Goal: Transaction & Acquisition: Obtain resource

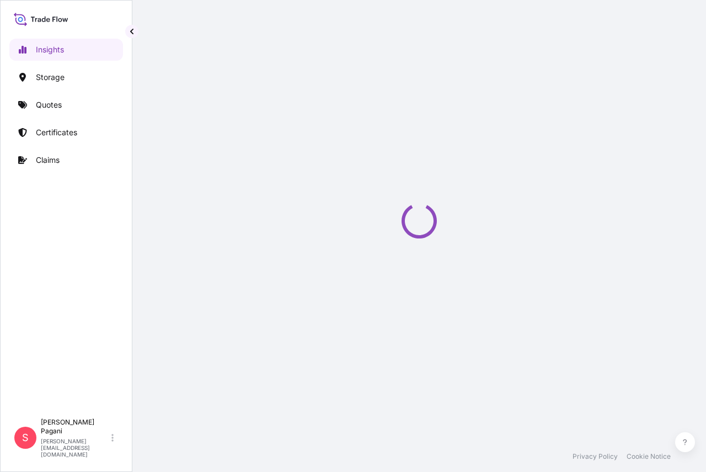
select select "2025"
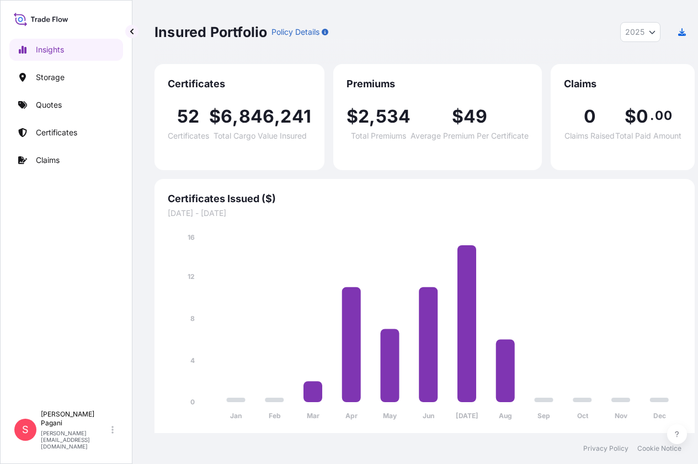
click at [39, 24] on icon at bounding box center [41, 19] width 55 height 16
click at [56, 112] on link "Quotes" at bounding box center [66, 105] width 114 height 22
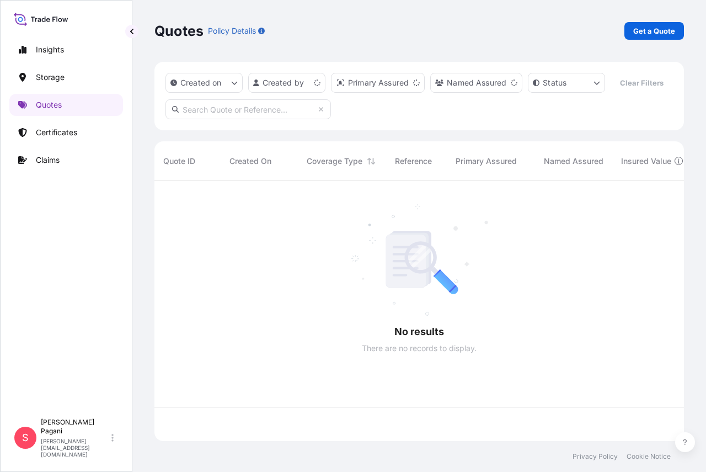
scroll to position [235, 522]
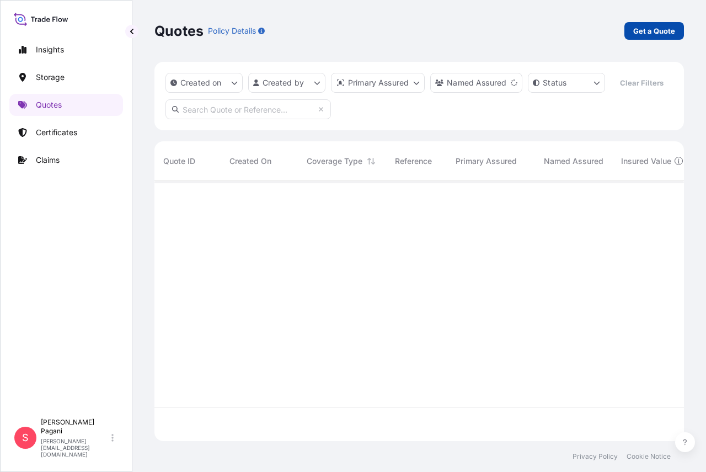
click at [668, 25] on link "Get a Quote" at bounding box center [655, 31] width 60 height 18
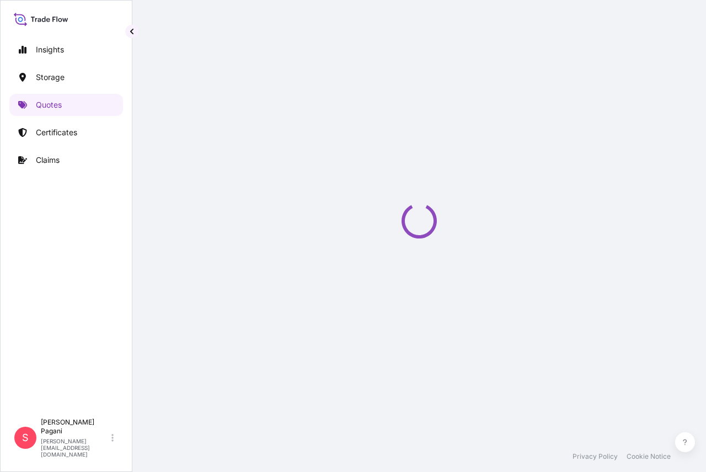
select select "Water"
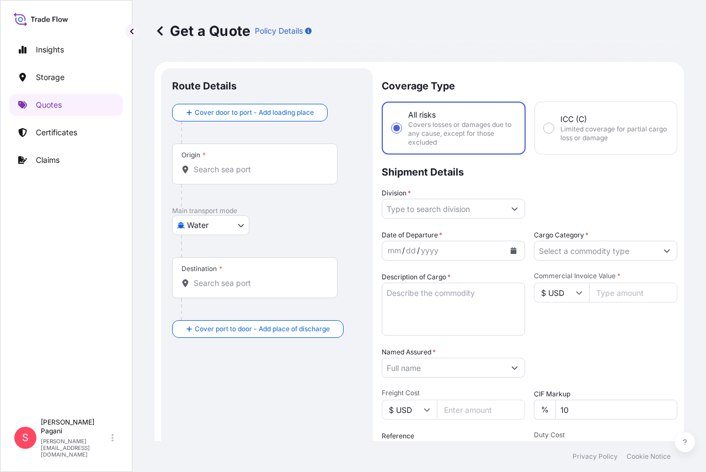
scroll to position [18, 0]
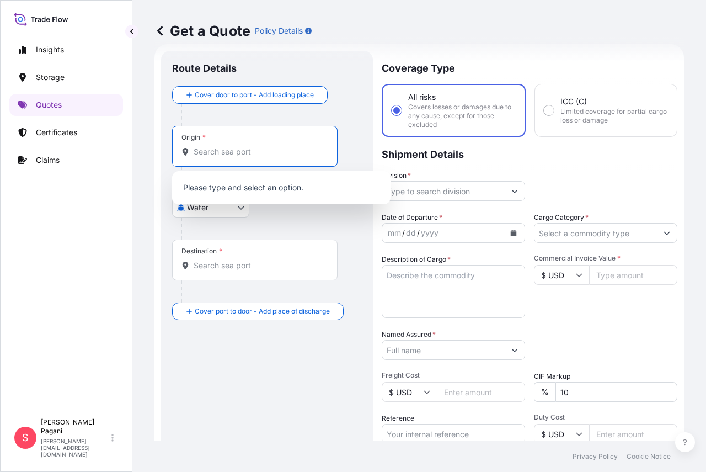
click at [235, 155] on input "Origin *" at bounding box center [259, 151] width 130 height 11
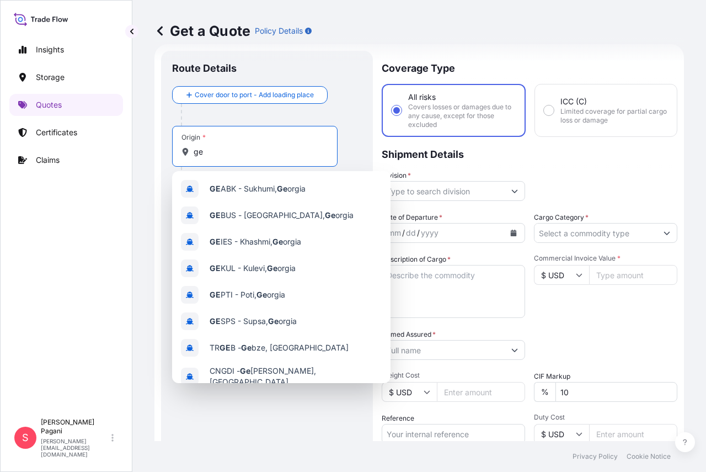
type input "g"
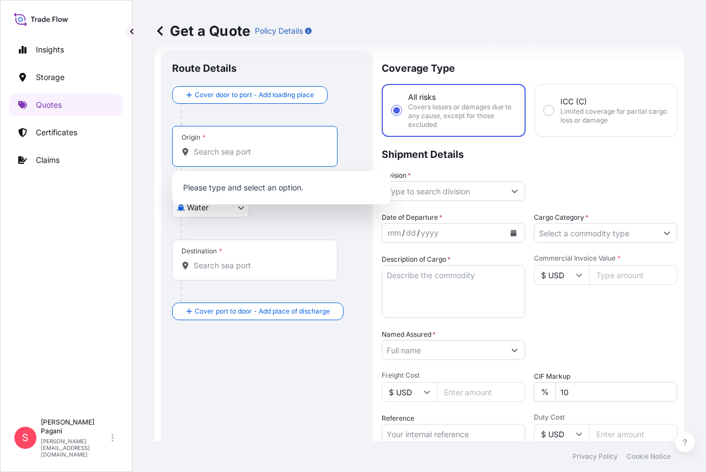
click at [273, 147] on input "Origin *" at bounding box center [259, 151] width 130 height 11
click at [620, 187] on div "Division *" at bounding box center [530, 185] width 296 height 31
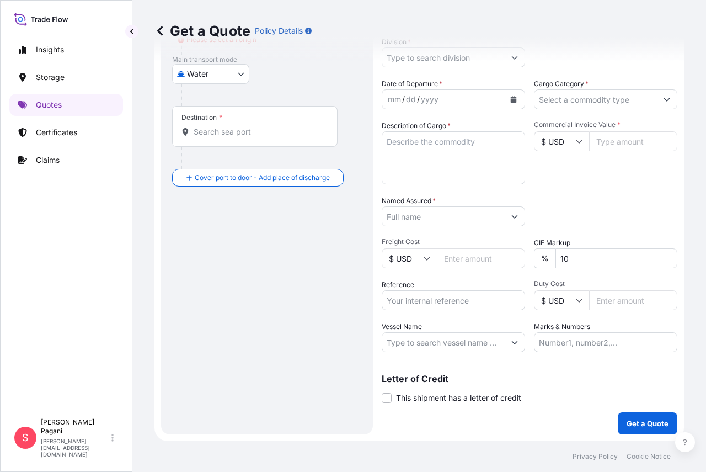
scroll to position [0, 0]
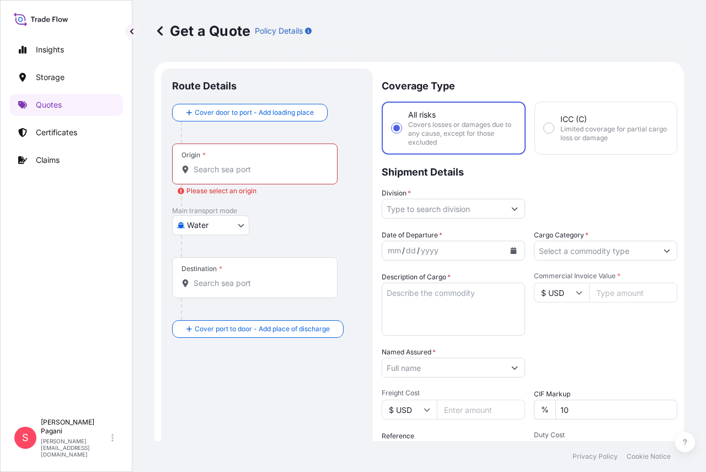
click at [253, 163] on div "Origin *" at bounding box center [255, 164] width 166 height 41
click at [253, 164] on input "Origin * Please select an origin" at bounding box center [259, 169] width 130 height 11
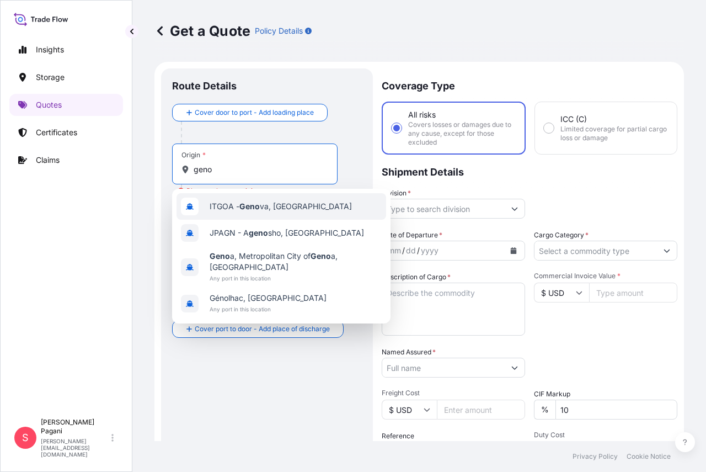
click at [264, 207] on span "ITGOA - Geno va, Italy" at bounding box center [281, 206] width 142 height 11
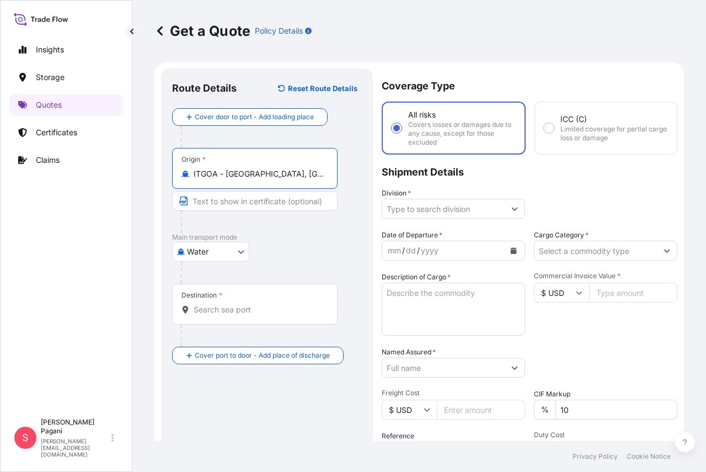
type input "ITGOA - Genova, Italy"
click at [296, 314] on input "Destination *" at bounding box center [259, 309] width 130 height 11
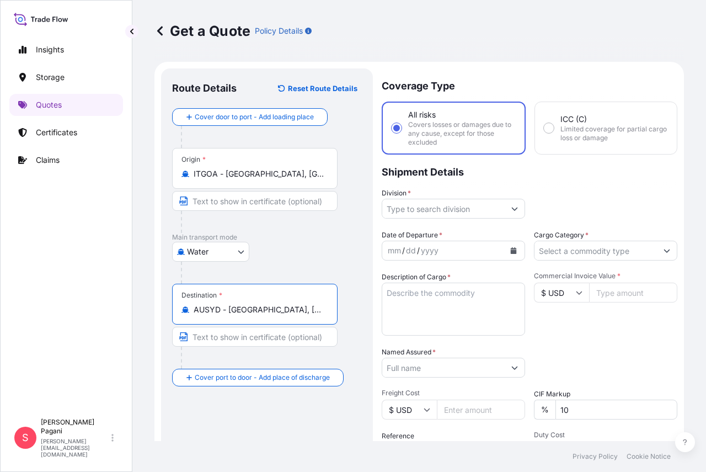
type input "AUSYD - Sydney, Australia"
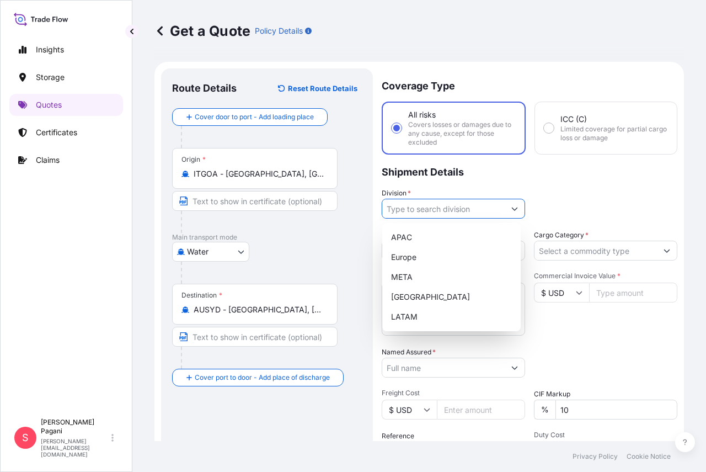
click at [476, 208] on input "Division *" at bounding box center [443, 209] width 123 height 20
click at [639, 198] on div "Division *" at bounding box center [530, 203] width 296 height 31
click at [512, 214] on button "Show suggestions" at bounding box center [515, 209] width 20 height 20
click at [442, 261] on div "Europe" at bounding box center [452, 257] width 130 height 20
type input "Europe"
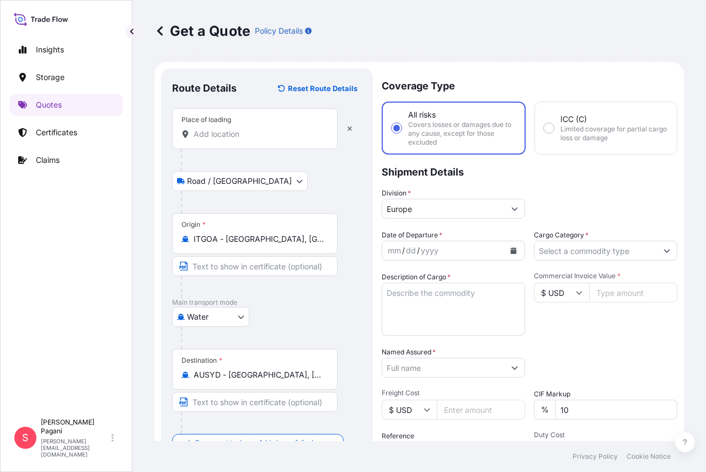
click at [275, 133] on input "Place of loading" at bounding box center [259, 134] width 130 height 11
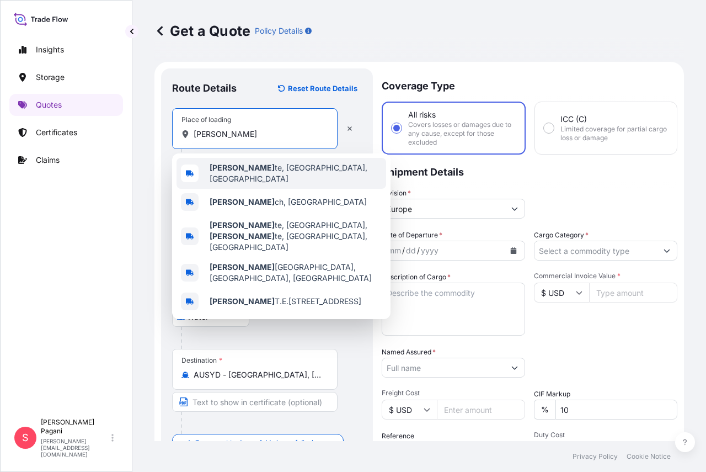
click at [278, 173] on span "Laina te, Metropolitan City of Milan, Italy" at bounding box center [296, 173] width 172 height 22
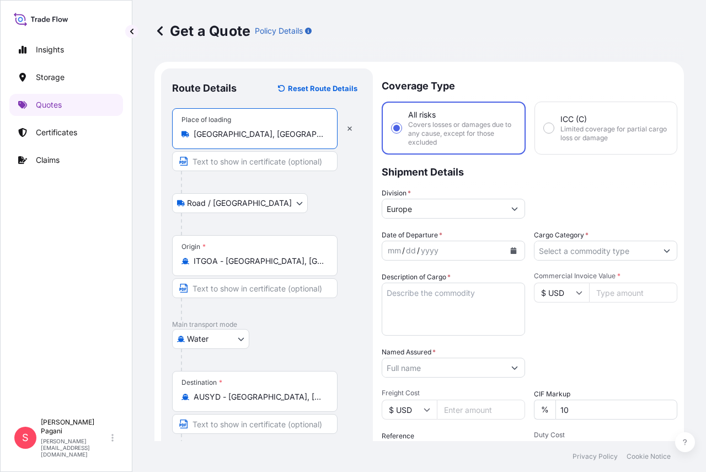
type input "Lainate, Metropolitan City of Milan, Italy"
click at [513, 248] on button "Calendar" at bounding box center [514, 251] width 18 height 18
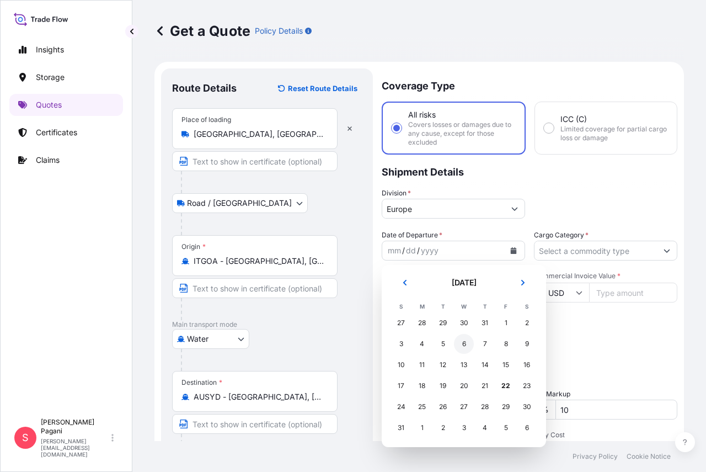
click at [467, 338] on div "6" at bounding box center [464, 344] width 20 height 20
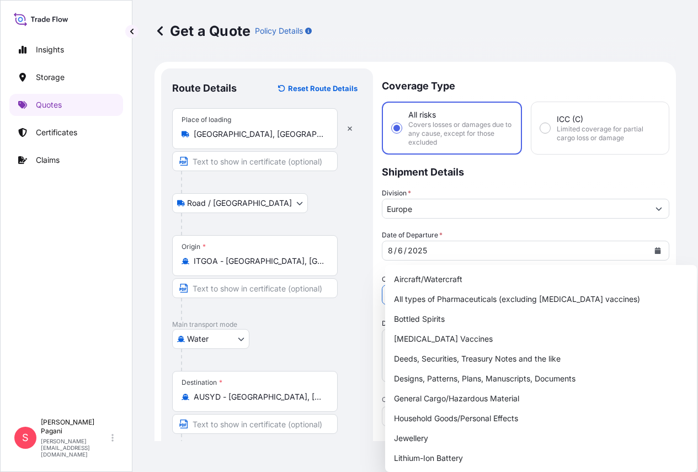
click at [623, 285] on input "Cargo Category *" at bounding box center [515, 295] width 267 height 20
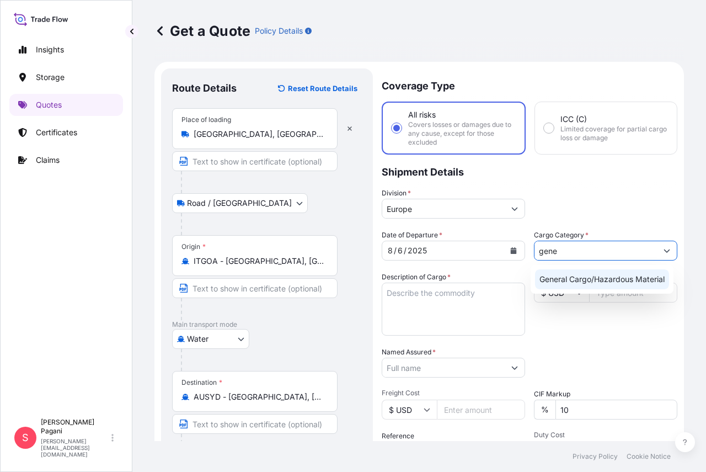
click at [618, 281] on div "General Cargo/Hazardous Material" at bounding box center [602, 279] width 134 height 20
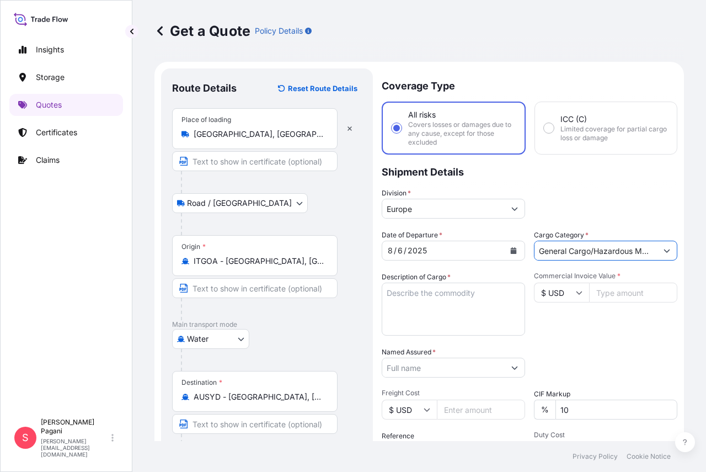
type input "General Cargo/Hazardous Material"
click at [427, 305] on textarea "Description of Cargo *" at bounding box center [454, 309] width 144 height 53
click at [427, 303] on textarea "Description of Cargo *" at bounding box center [454, 309] width 144 height 53
paste textarea "QUADRAIL MAGNETIC SYSTEM 28M"
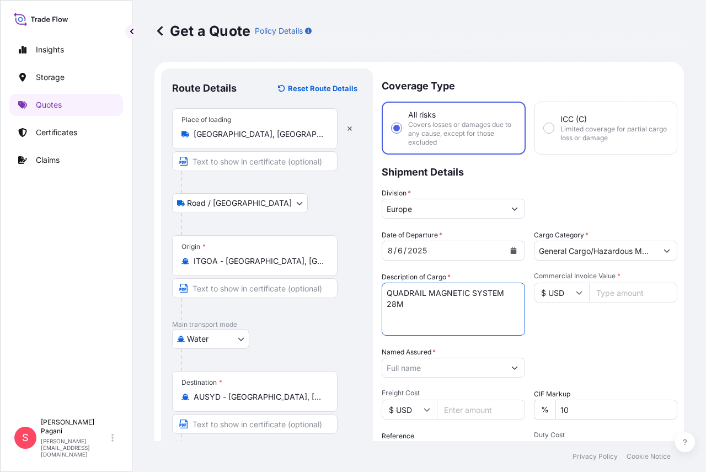
click at [419, 297] on textarea "QUADRAIL MAGNETIC SYSTEM 28M" at bounding box center [454, 309] width 144 height 53
click at [424, 304] on textarea "QUADRAIL MAGNETIC SYSTEM 28M" at bounding box center [454, 309] width 144 height 53
paste textarea "FOUR-STAR CNC MACHINE ONE SET OF POLE EXTENSIONS ACCESSORIES FOR MECHANICAL INS…"
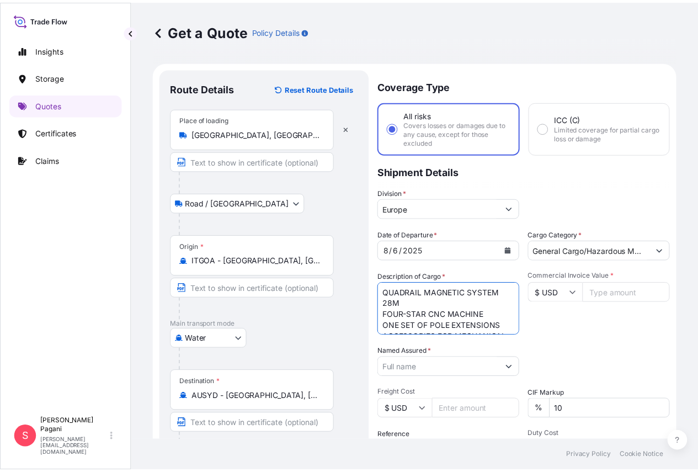
scroll to position [62, 0]
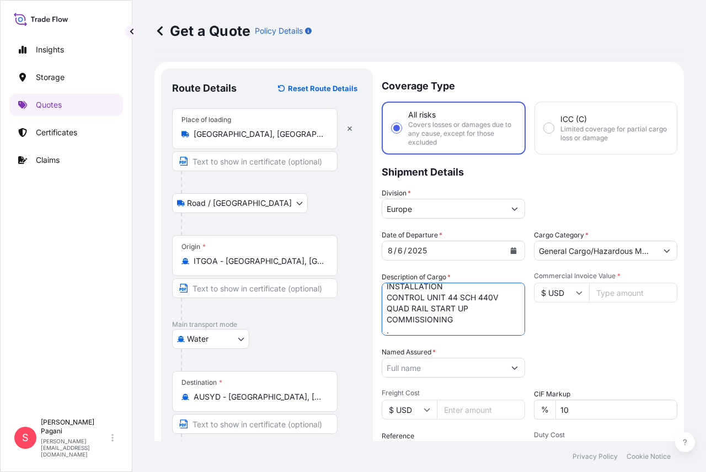
type textarea "QUADRAIL MAGNETIC SYSTEM 28M FOUR-STAR CNC MACHINE ONE SET OF POLE EXTENSIONS A…"
click at [609, 291] on input "Commercial Invoice Value *" at bounding box center [633, 293] width 88 height 20
click at [576, 295] on icon at bounding box center [579, 292] width 7 height 7
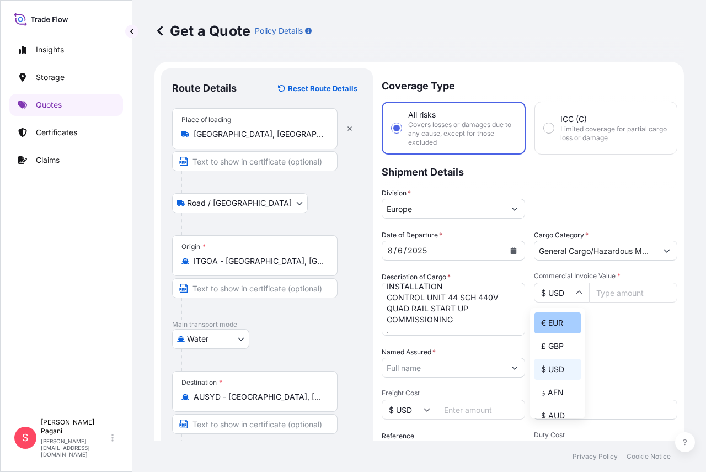
click at [559, 316] on div "€ EUR" at bounding box center [558, 322] width 46 height 21
type input "€ EUR"
click at [623, 293] on input "Commercial Invoice Value *" at bounding box center [633, 293] width 88 height 20
type input "384790"
click at [590, 347] on div "Packing Category Type to search a container mode Please select a primary mode o…" at bounding box center [606, 362] width 144 height 31
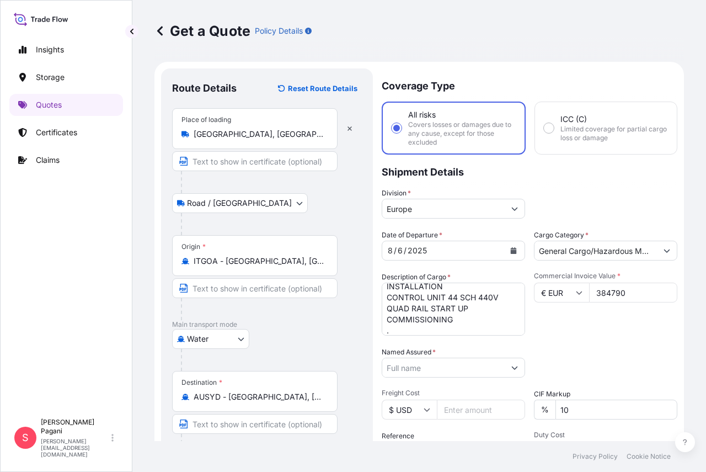
click at [495, 370] on input "Named Assured *" at bounding box center [443, 368] width 123 height 20
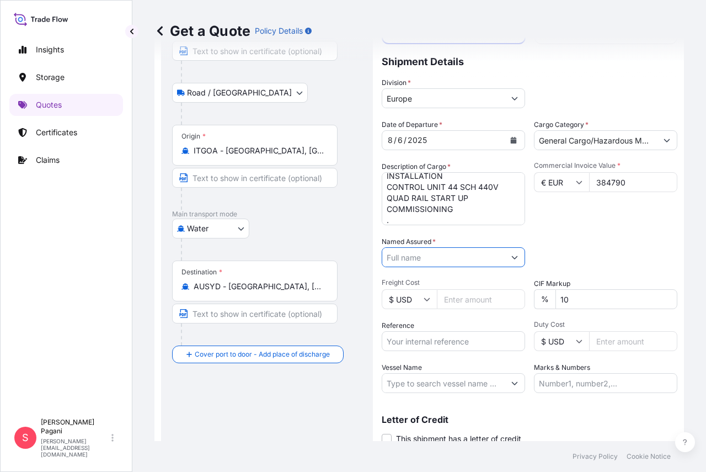
click at [492, 258] on input "Named Assured *" at bounding box center [443, 257] width 123 height 20
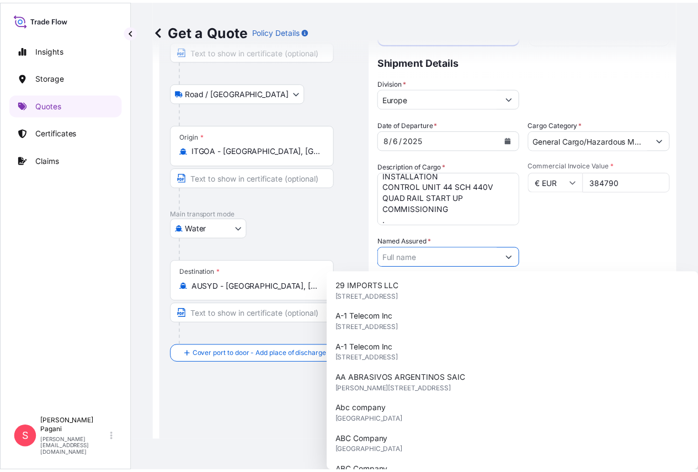
scroll to position [73, 0]
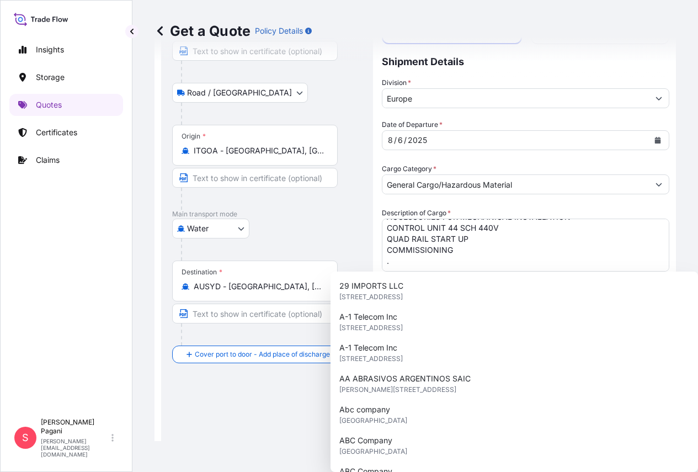
click at [649, 340] on button "Show suggestions" at bounding box center [659, 350] width 20 height 20
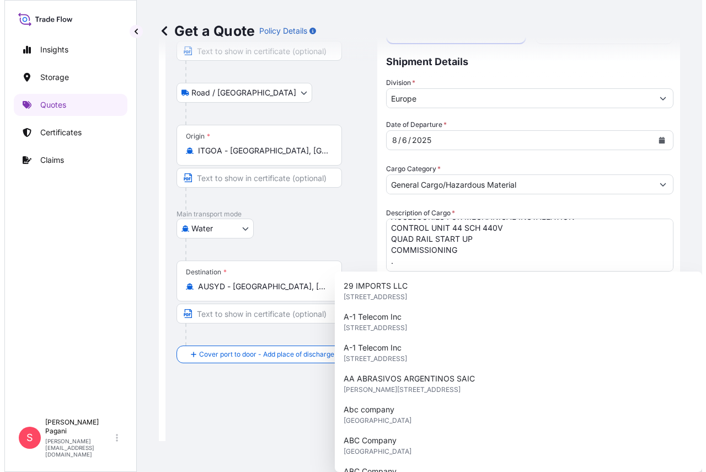
scroll to position [78, 0]
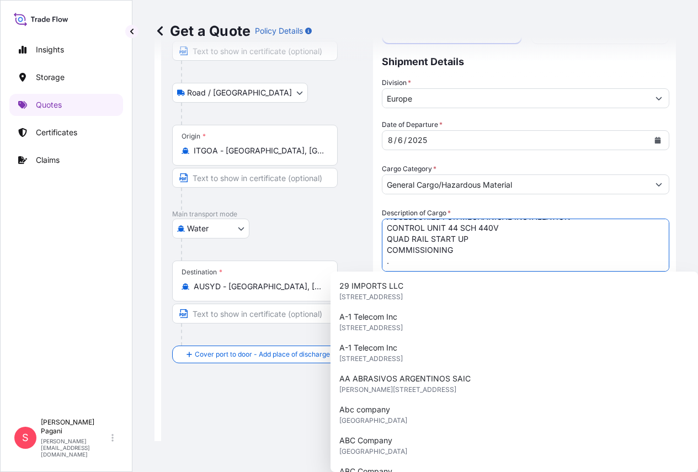
click at [422, 219] on textarea "QUADRAIL MAGNETIC SYSTEM 28M FOUR-STAR CNC MACHINE ONE SET OF POLE EXTENSIONS A…" at bounding box center [526, 245] width 288 height 53
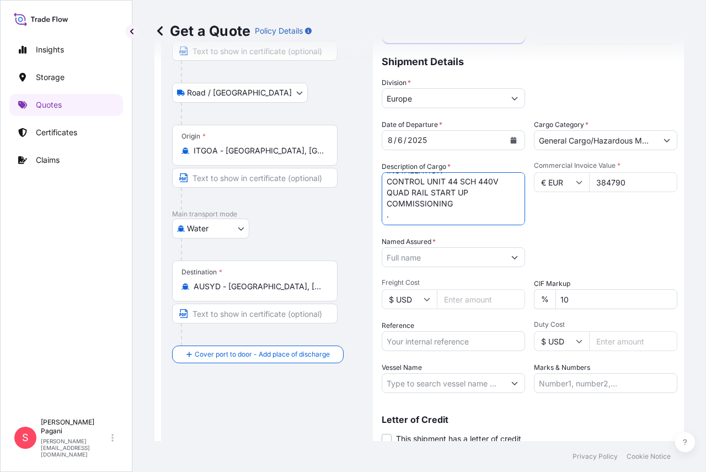
scroll to position [73, 0]
click at [483, 217] on textarea "QUADRAIL MAGNETIC SYSTEM 28M FOUR-STAR CNC MACHINE ONE SET OF POLE EXTENSIONS A…" at bounding box center [454, 198] width 144 height 53
paste textarea "ONEU5137440"
click at [462, 220] on textarea "QUADRAIL MAGNETIC SYSTEM 28M FOUR-STAR CNC MACHINE ONE SET OF POLE EXTENSIONS A…" at bounding box center [454, 198] width 144 height 53
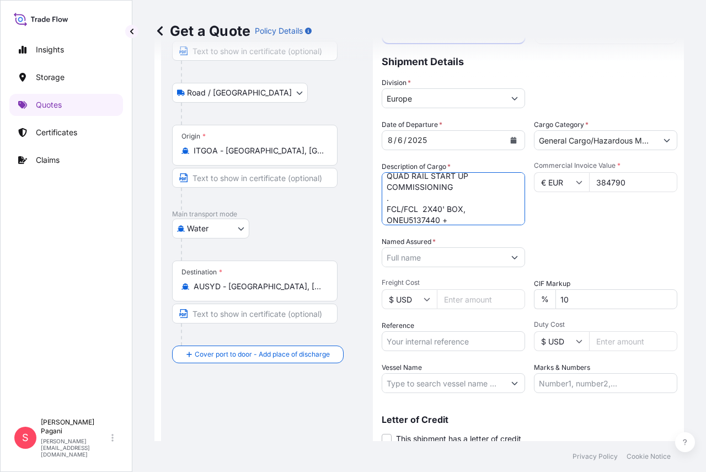
paste textarea "TXGU8966534"
click at [442, 211] on textarea "QUADRAIL MAGNETIC SYSTEM 28M FOUR-STAR CNC MACHINE ONE SET OF POLE EXTENSIONS A…" at bounding box center [454, 198] width 144 height 53
click at [463, 210] on textarea "QUADRAIL MAGNETIC SYSTEM 28M FOUR-STAR CNC MACHINE ONE SET OF POLE EXTENSIONS A…" at bounding box center [454, 198] width 144 height 53
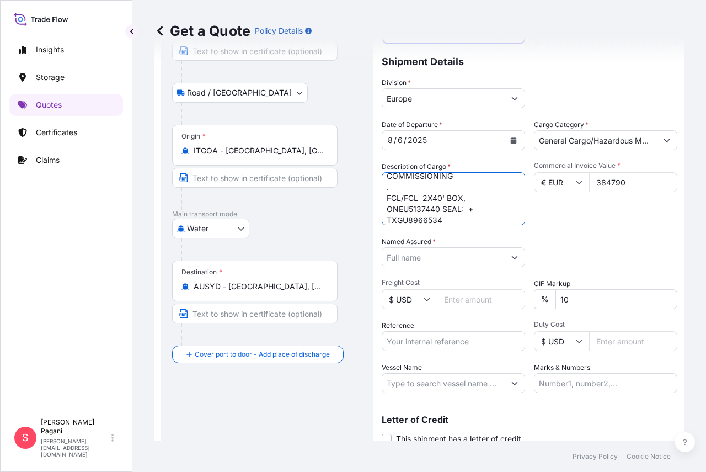
paste textarea "30636"
click at [481, 215] on textarea "QUADRAIL MAGNETIC SYSTEM 28M FOUR-STAR CNC MACHINE ONE SET OF POLE EXTENSIONS A…" at bounding box center [454, 198] width 144 height 53
paste textarea "27558"
click at [415, 219] on textarea "QUADRAIL MAGNETIC SYSTEM 28M FOUR-STAR CNC MACHINE ONE SET OF POLE EXTENSIONS A…" at bounding box center [454, 198] width 144 height 53
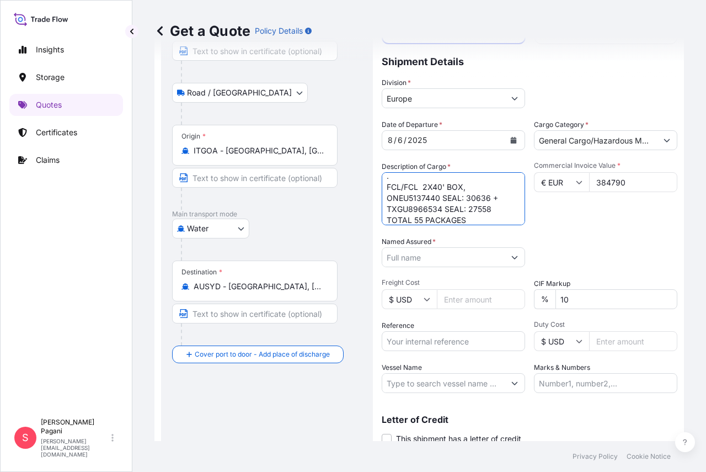
click at [491, 215] on textarea "QUADRAIL MAGNETIC SYSTEM 28M FOUR-STAR CNC MACHINE ONE SET OF POLE EXTENSIONS A…" at bounding box center [454, 198] width 144 height 53
click at [387, 216] on textarea "QUADRAIL MAGNETIC SYSTEM 28M FOUR-STAR CNC MACHINE ONE SET OF POLE EXTENSIONS A…" at bounding box center [454, 198] width 144 height 53
click at [482, 225] on div "Date of Departure * 8 / 6 / 2025 Cargo Category * General Cargo/Hazardous Mater…" at bounding box center [530, 256] width 296 height 274
click at [481, 220] on textarea "QUADRAIL MAGNETIC SYSTEM 28M FOUR-STAR CNC MACHINE ONE SET OF POLE EXTENSIONS A…" at bounding box center [454, 198] width 144 height 53
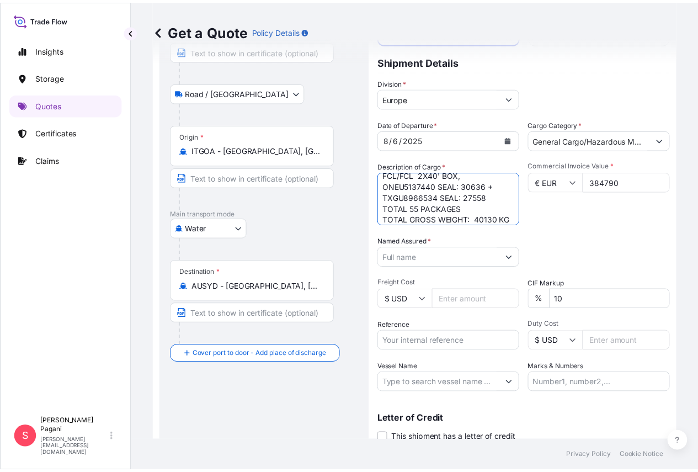
scroll to position [128, 0]
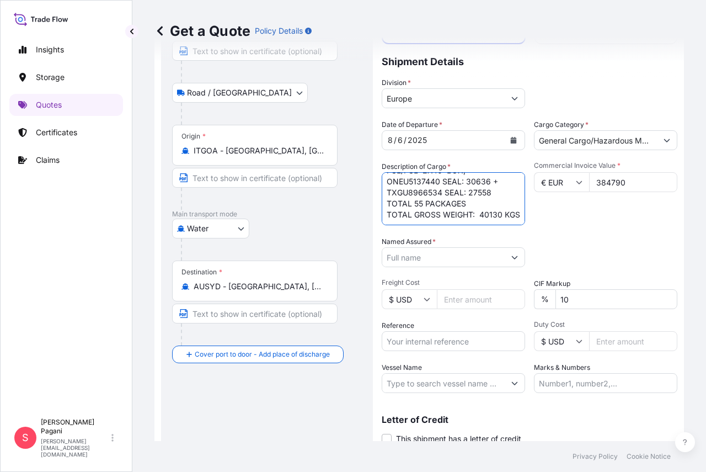
type textarea "QUADRAIL MAGNETIC SYSTEM 28M FOUR-STAR CNC MACHINE ONE SET OF POLE EXTENSIONS A…"
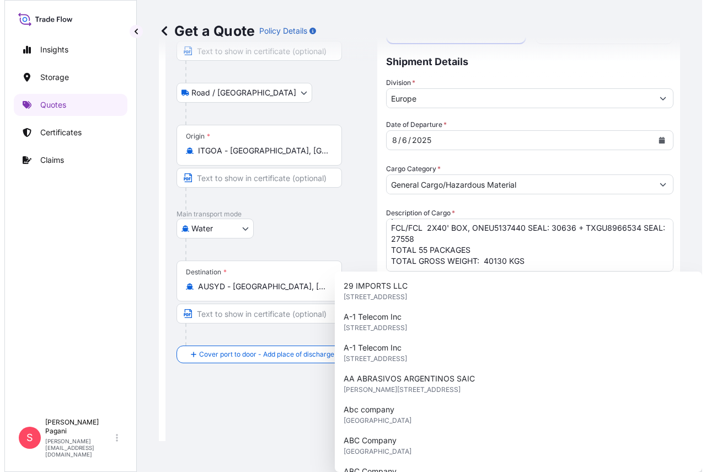
scroll to position [139, 0]
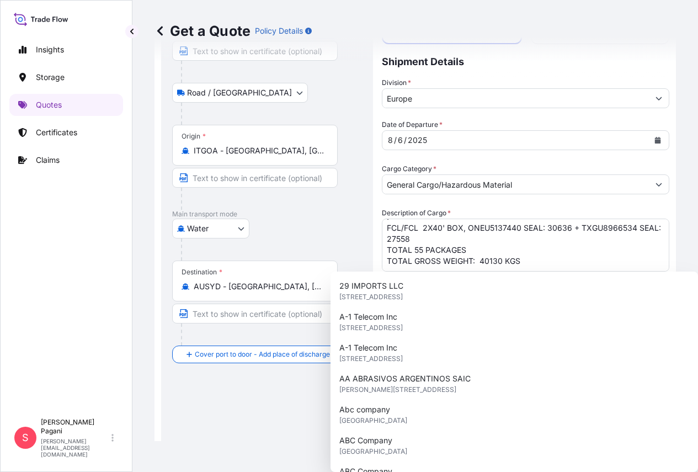
click at [472, 340] on input "Named Assured *" at bounding box center [515, 350] width 267 height 20
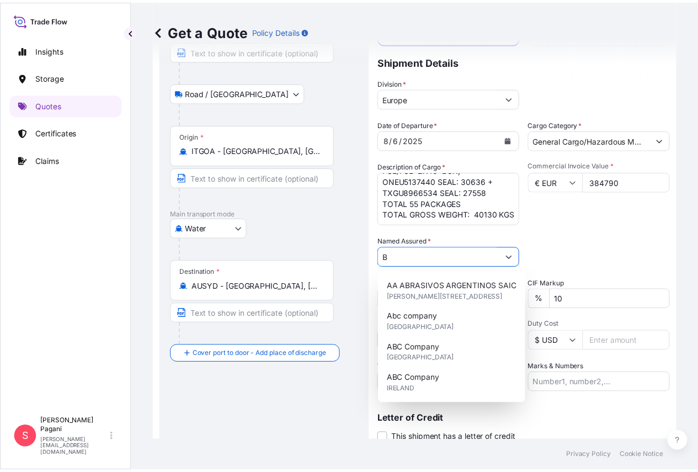
scroll to position [128, 0]
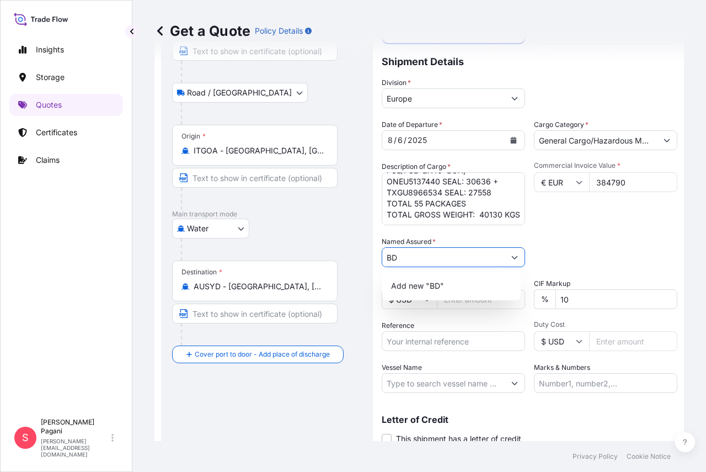
type input "B"
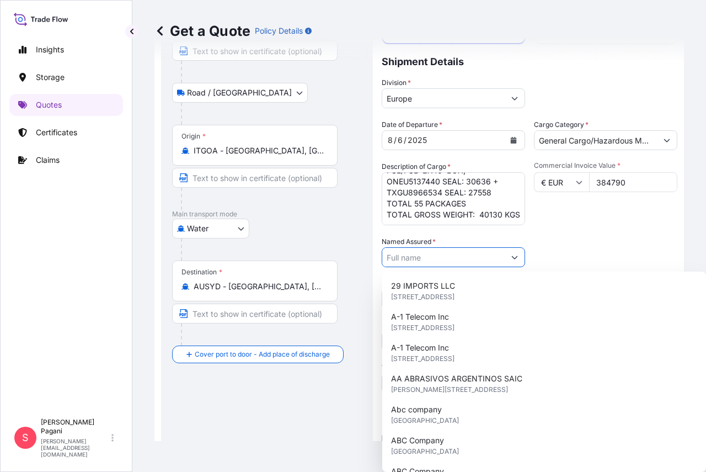
scroll to position [139, 0]
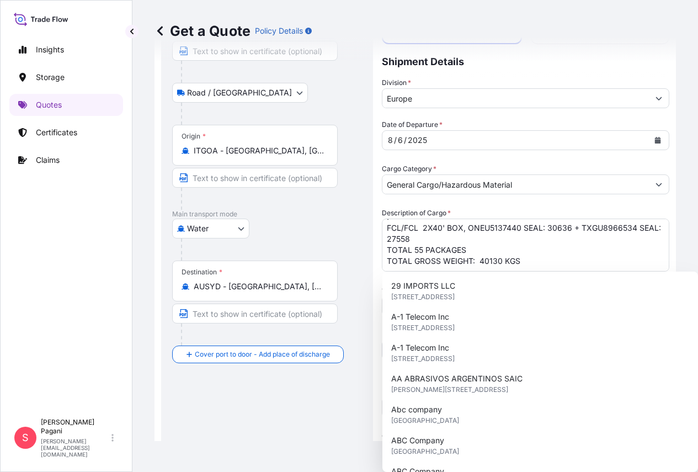
click at [575, 373] on div "Packing Category Type to search a container mode Please select a primary mode o…" at bounding box center [526, 373] width 288 height 0
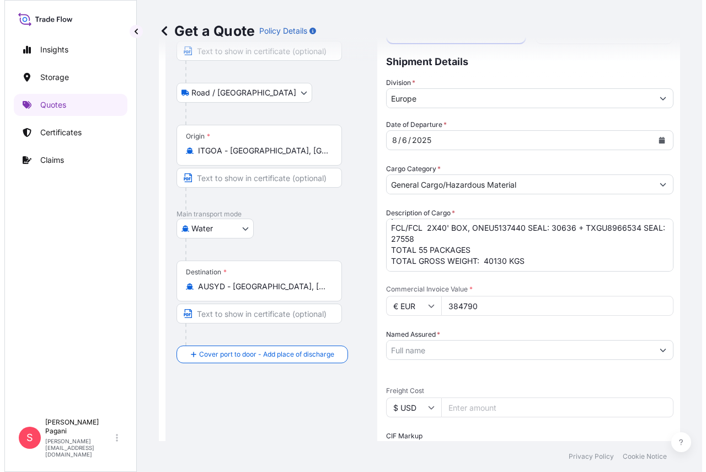
scroll to position [128, 0]
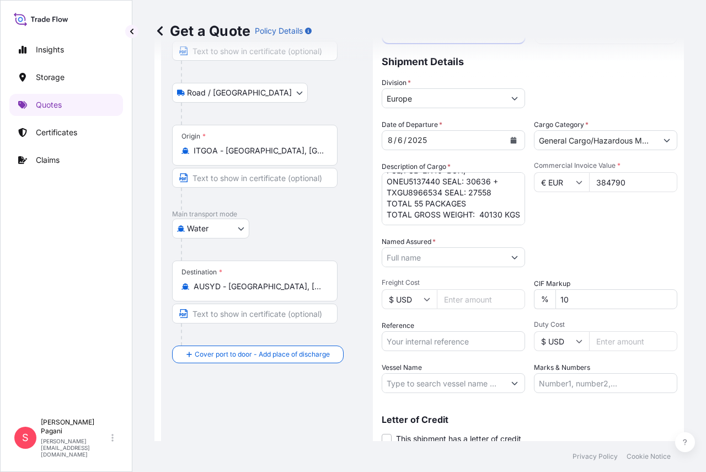
click at [640, 180] on input "384790" at bounding box center [633, 182] width 88 height 20
type input "503720"
click at [456, 306] on input "Freight Cost" at bounding box center [481, 299] width 88 height 20
click at [449, 305] on input "Freight Cost" at bounding box center [481, 299] width 88 height 20
type input "3980"
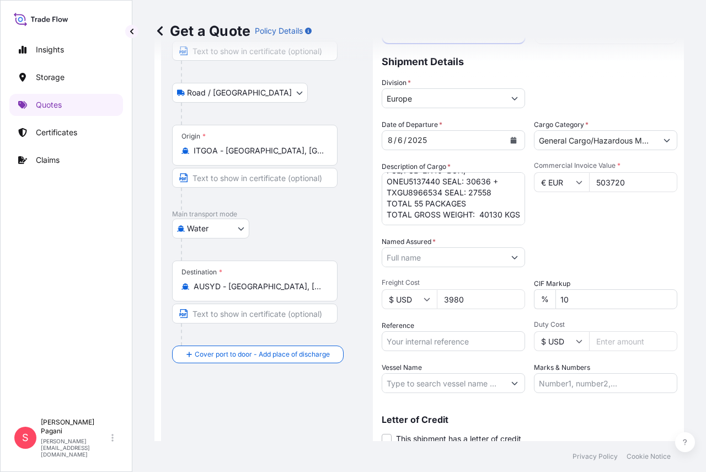
drag, startPoint x: 481, startPoint y: 338, endPoint x: 493, endPoint y: 333, distance: 13.1
click at [482, 338] on input "Reference" at bounding box center [454, 341] width 144 height 20
click at [430, 347] on input "Reference" at bounding box center [454, 341] width 144 height 20
paste input "1505192771"
type input "1505192771"
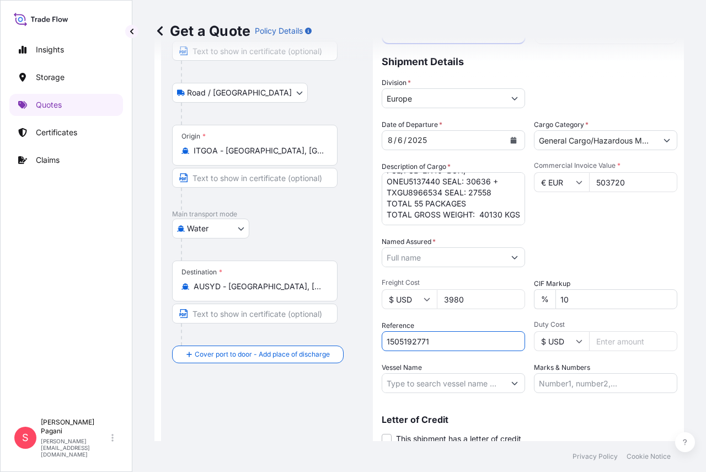
click at [648, 223] on div "Commercial Invoice Value * € EUR 503720" at bounding box center [606, 193] width 144 height 64
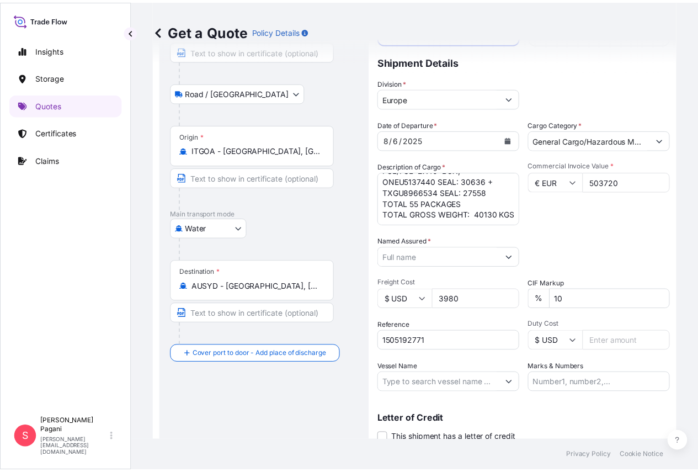
scroll to position [151, 0]
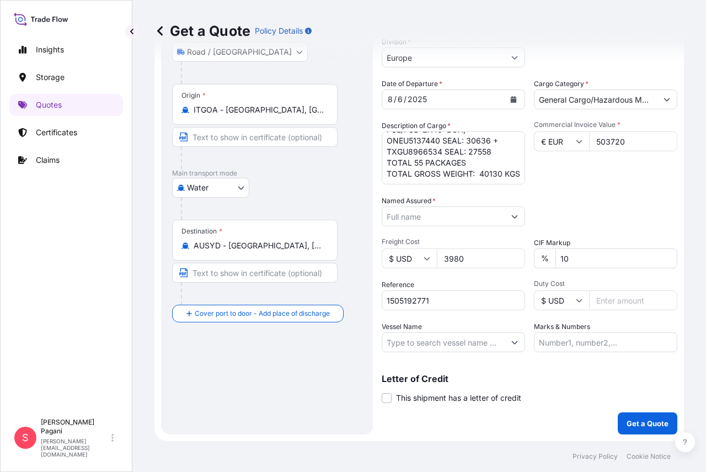
click at [475, 339] on input "Vessel Name" at bounding box center [443, 342] width 123 height 20
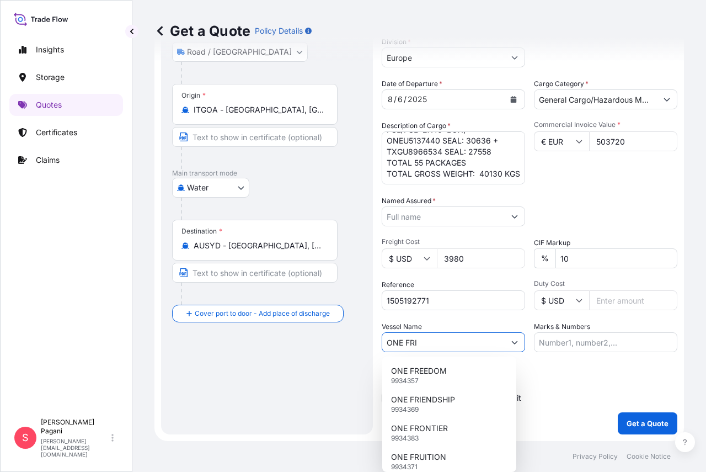
scroll to position [128, 0]
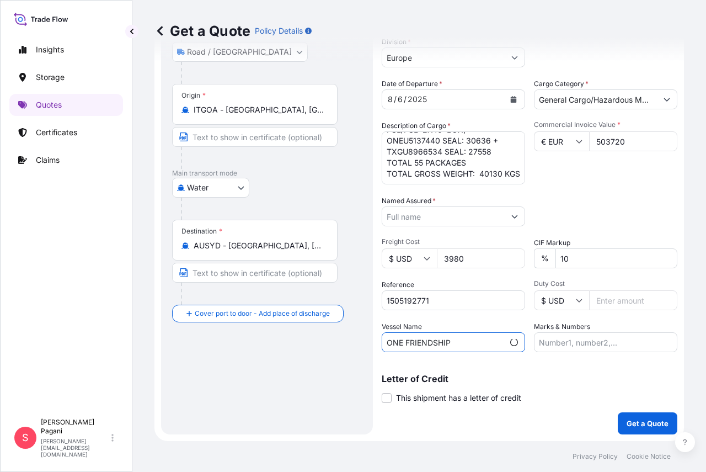
type input "ONE FRIENDSHIP"
click at [570, 347] on input "Marks & Numbers" at bounding box center [606, 342] width 144 height 20
click at [552, 348] on input "Marks & Numbers" at bounding box center [606, 342] width 144 height 20
paste input "ONEU5137440"
click at [628, 338] on input "ONEU5137440 +" at bounding box center [606, 342] width 144 height 20
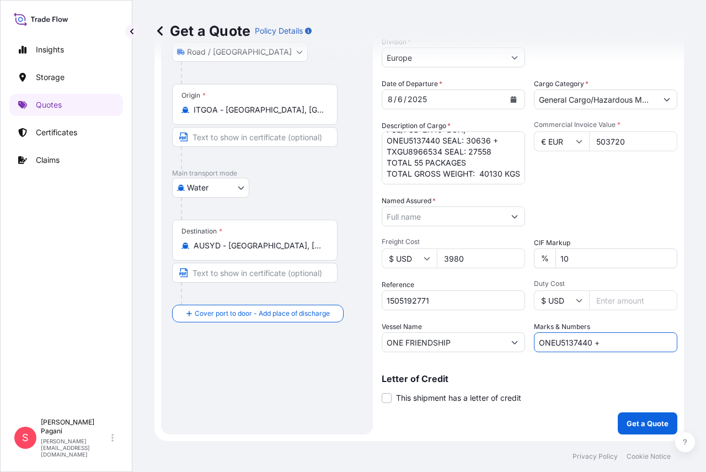
paste input "TXGU8966534"
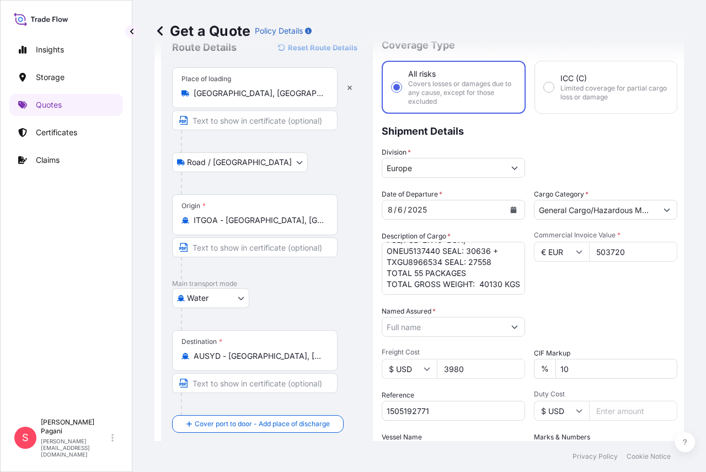
type input "ONEU5137440 + TXGU8966534"
click at [267, 251] on input "Text to appear on certificate" at bounding box center [255, 247] width 166 height 20
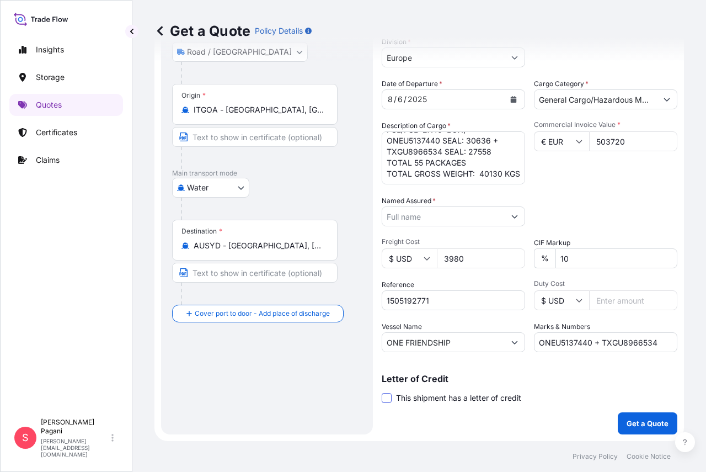
click at [384, 400] on span at bounding box center [387, 398] width 10 height 10
click at [382, 392] on input "This shipment has a letter of credit" at bounding box center [382, 392] width 0 height 0
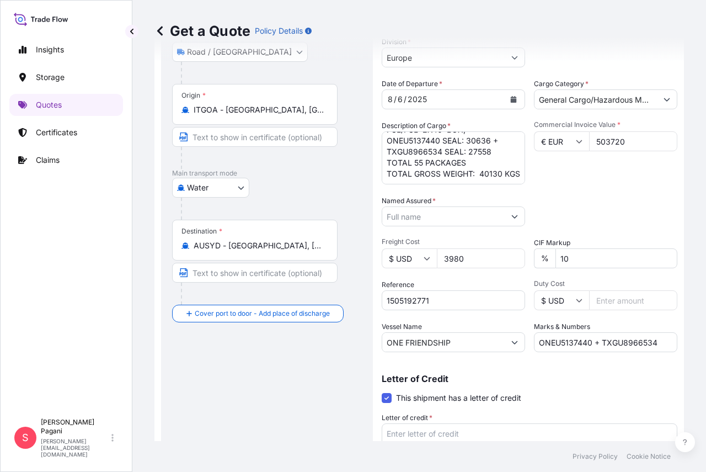
scroll to position [235, 0]
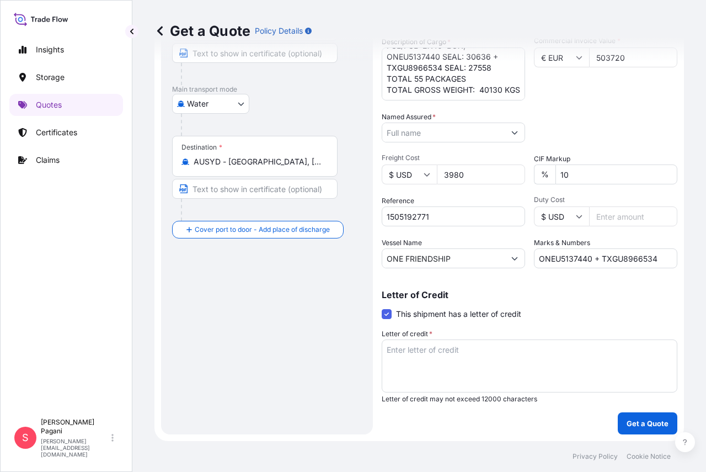
click at [449, 383] on textarea "Letter of credit *" at bounding box center [530, 365] width 296 height 53
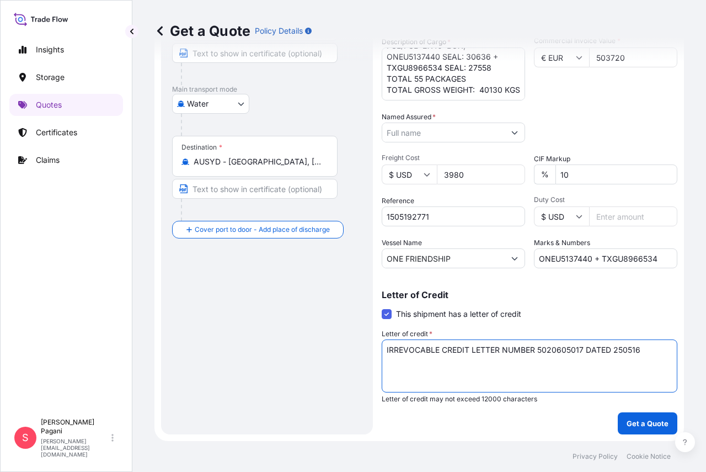
type textarea "IRREVOCABLE CREDIT LETTER NUMBER 5020605017 DATED 250516"
drag, startPoint x: 651, startPoint y: 348, endPoint x: 383, endPoint y: 365, distance: 268.8
click at [383, 365] on textarea "IRREVOCABLE CREDIT LETTER NUMBER 5020605017 DATED 250516" at bounding box center [530, 365] width 296 height 53
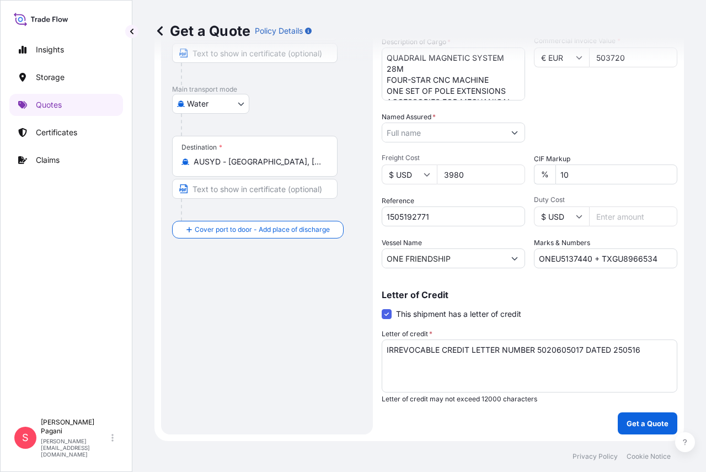
click at [258, 57] on div "Get a Quote Policy Details" at bounding box center [420, 31] width 530 height 62
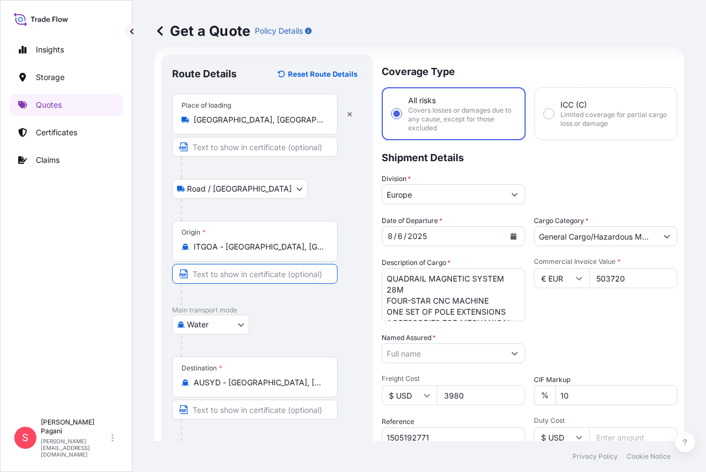
click at [248, 276] on input "Text to appear on certificate" at bounding box center [255, 274] width 166 height 20
paste input "IRREVOCABLE CREDIT LETTER NUMBER 5020605017 DATED 250516"
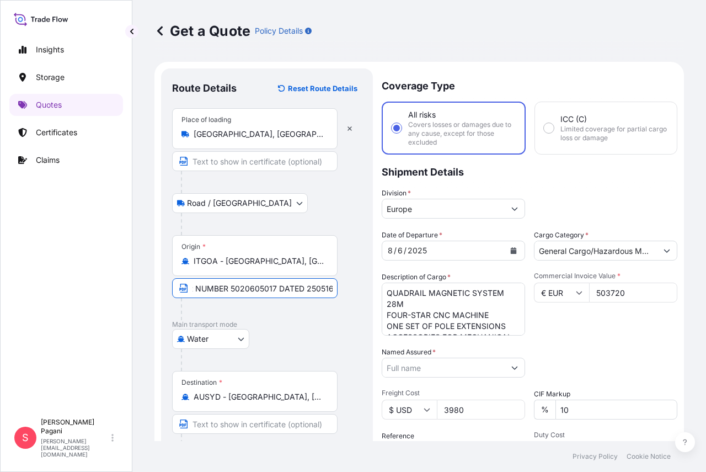
type input "IRREVOCABLE CREDIT LETTER NUMBER 5020605017 DATED 250516"
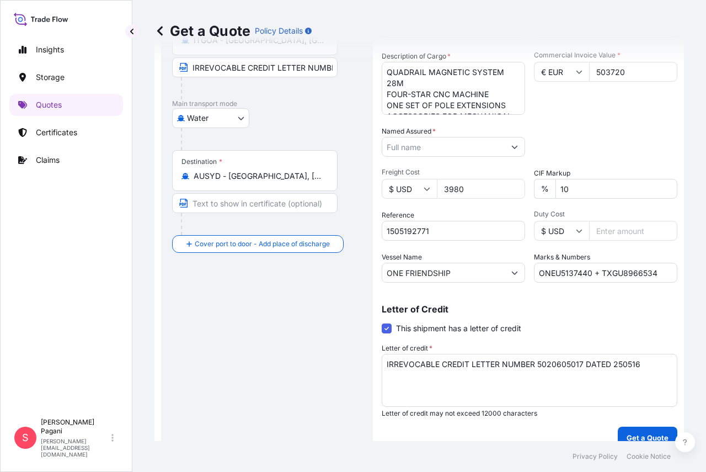
scroll to position [235, 0]
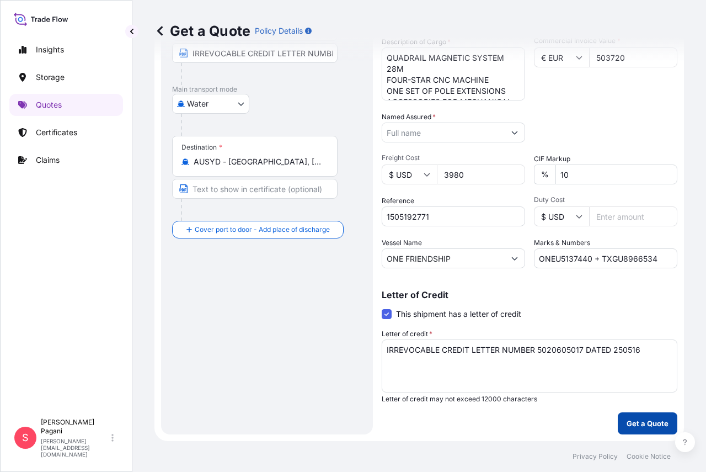
click at [640, 423] on p "Get a Quote" at bounding box center [648, 423] width 42 height 11
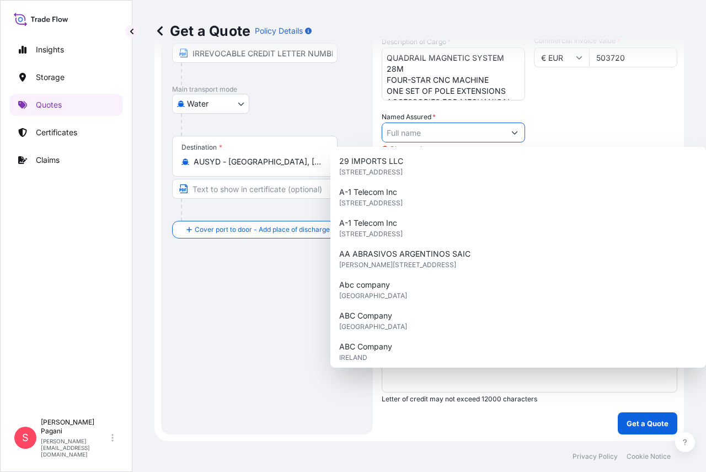
click at [477, 137] on input "Named Assured *" at bounding box center [443, 133] width 123 height 20
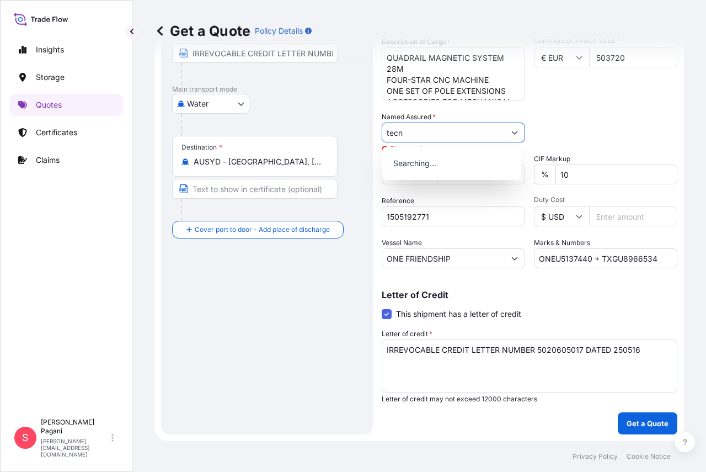
type input "tecno"
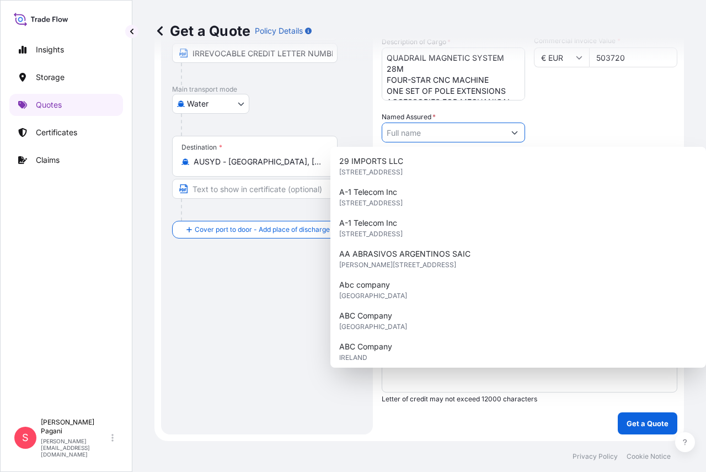
click at [450, 135] on input "Named Assured *" at bounding box center [443, 133] width 123 height 20
paste input "MAG-AUTOBLOK TECNOMAGNETE S.P.A."
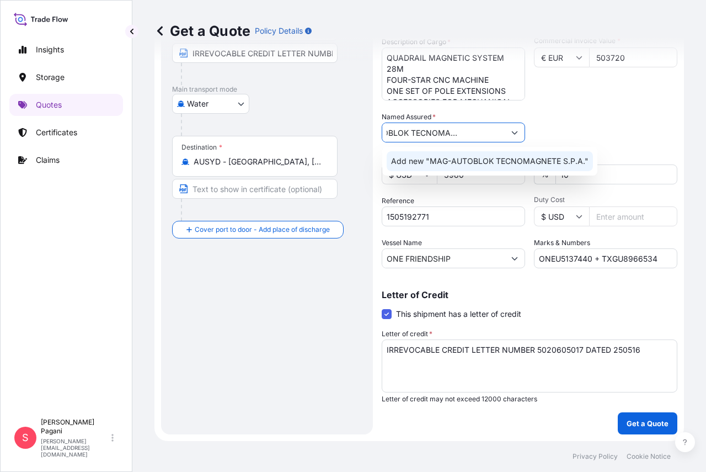
click at [520, 167] on div "Add new "MAG-AUTOBLOK TECNOMAGNETE S.P.A."" at bounding box center [490, 161] width 206 height 20
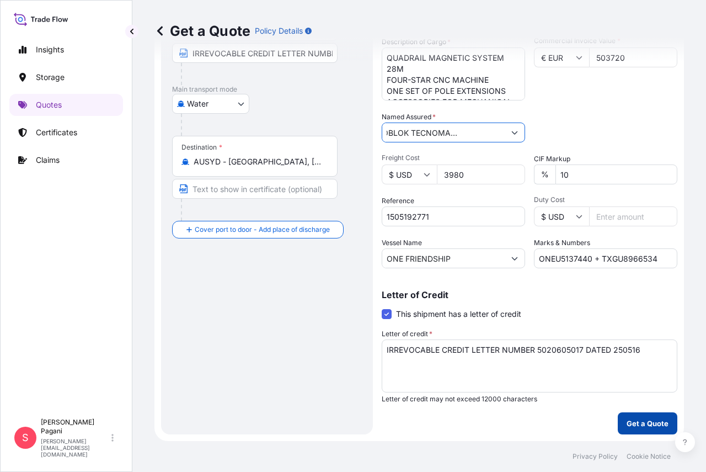
type input "MAG-AUTOBLOK TECNOMAGNETE S.P.A."
click at [642, 427] on p "Get a Quote" at bounding box center [648, 423] width 42 height 11
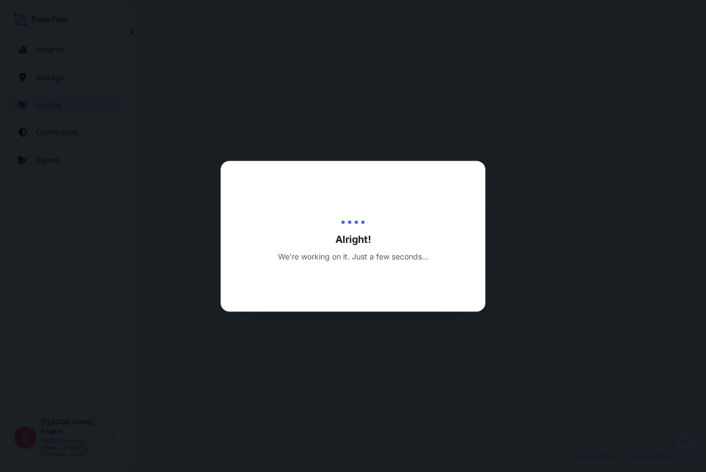
select select "Road / Inland"
select select "Water"
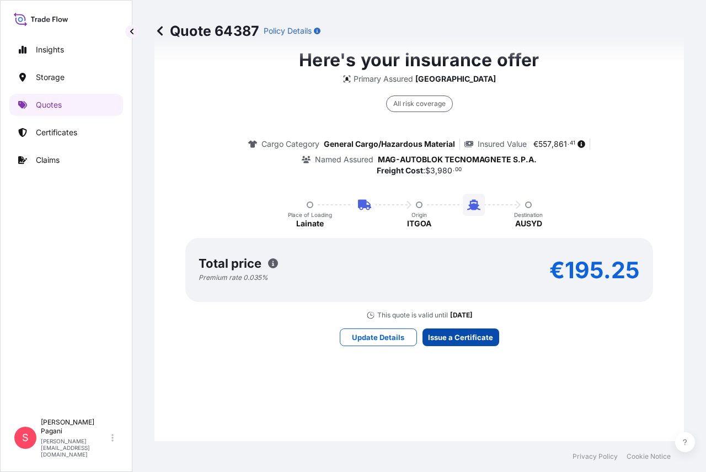
scroll to position [1962, 0]
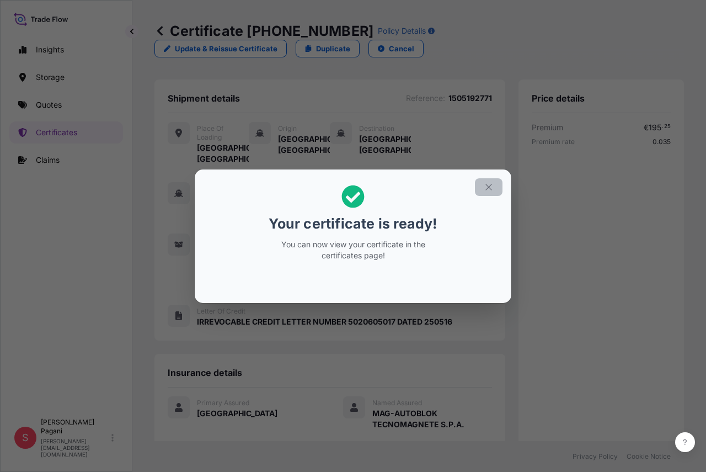
click at [483, 191] on button "button" at bounding box center [489, 187] width 28 height 18
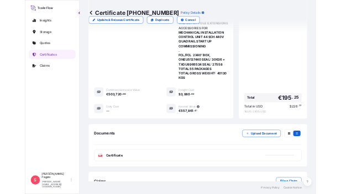
scroll to position [459, 0]
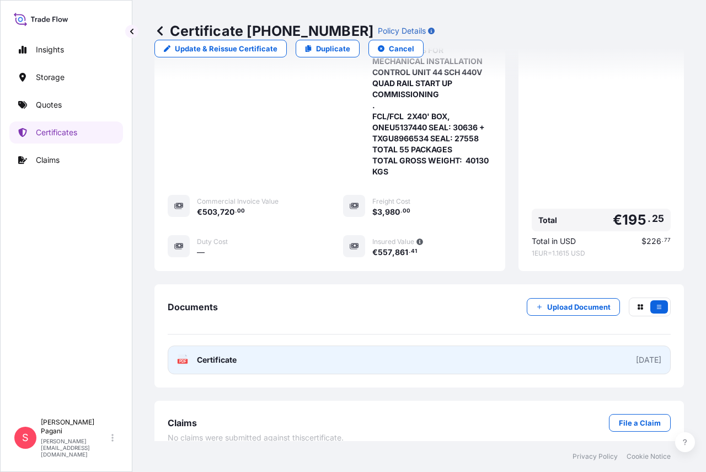
click at [458, 346] on link "PDF Certificate 2025-08-22" at bounding box center [419, 360] width 503 height 29
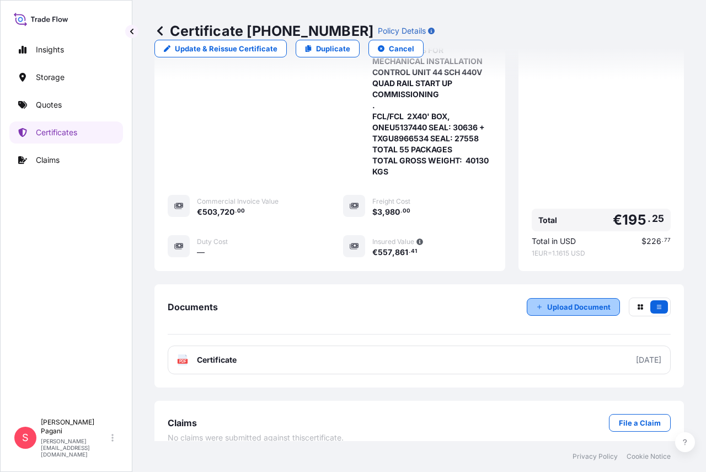
click at [601, 301] on p "Upload Document" at bounding box center [579, 306] width 63 height 11
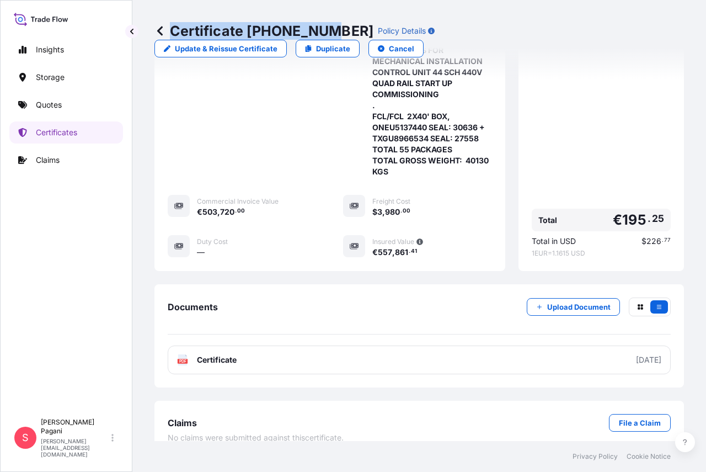
drag, startPoint x: 171, startPoint y: 31, endPoint x: 325, endPoint y: 24, distance: 154.1
click at [325, 24] on p "Certificate 31593-55-1" at bounding box center [264, 31] width 219 height 18
copy p "Certificate 31593-55-1"
